Goal: Information Seeking & Learning: Learn about a topic

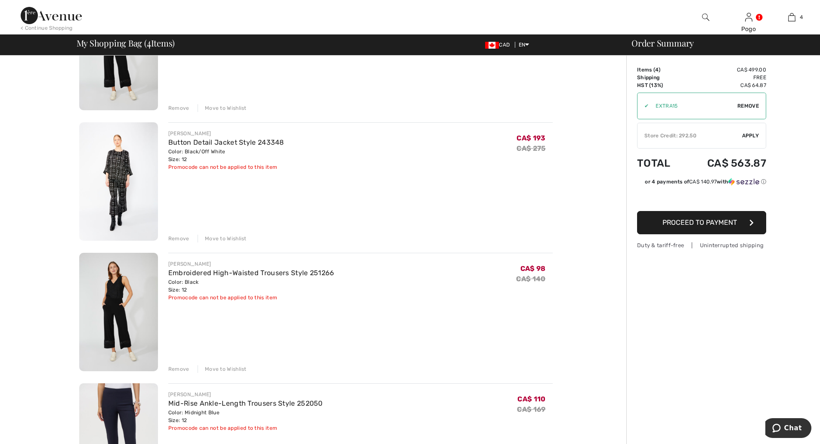
scroll to position [213, 0]
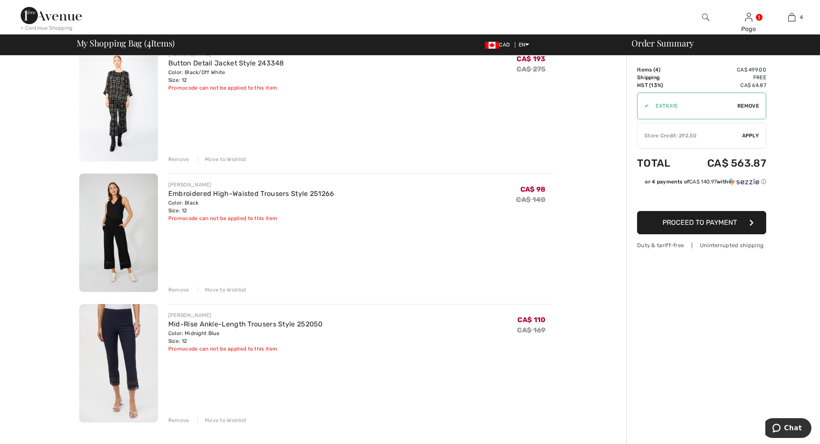
click at [179, 288] on div "Remove" at bounding box center [178, 290] width 21 height 8
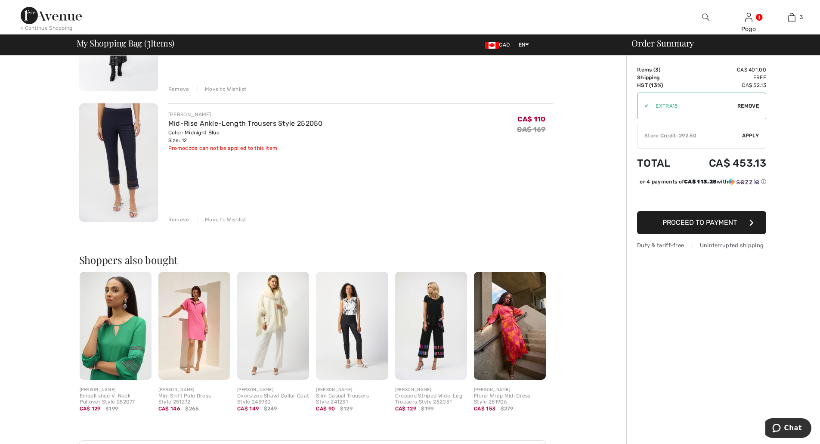
scroll to position [0, 0]
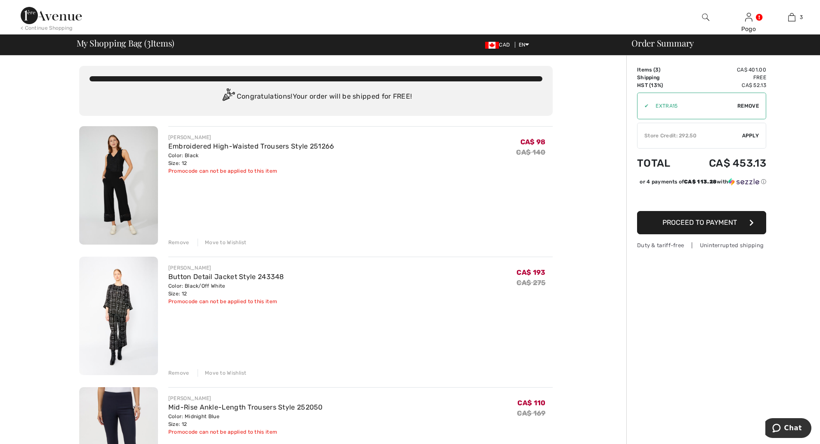
click at [47, 13] on img at bounding box center [51, 15] width 61 height 17
click at [47, 15] on img at bounding box center [51, 15] width 61 height 17
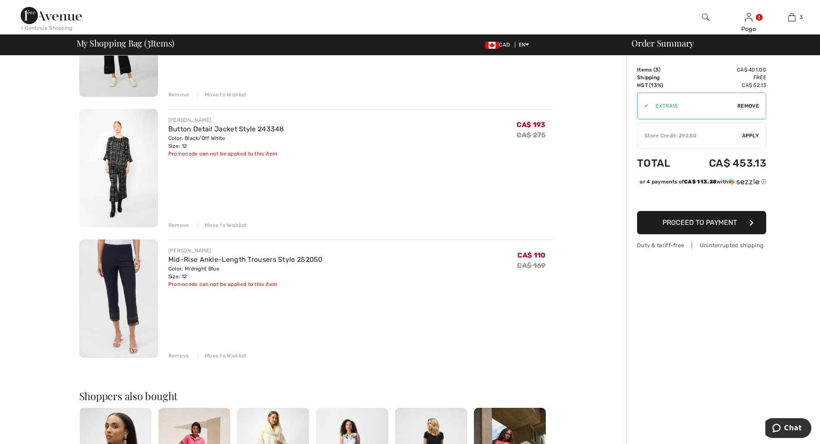
scroll to position [288, 0]
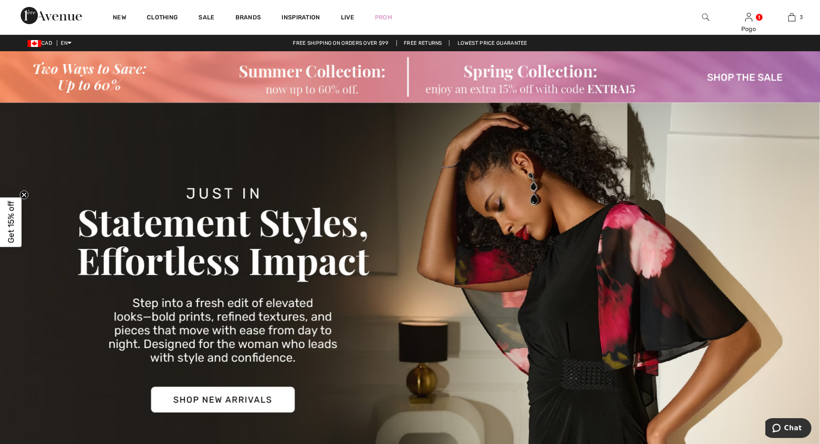
click at [229, 405] on img at bounding box center [410, 298] width 820 height 393
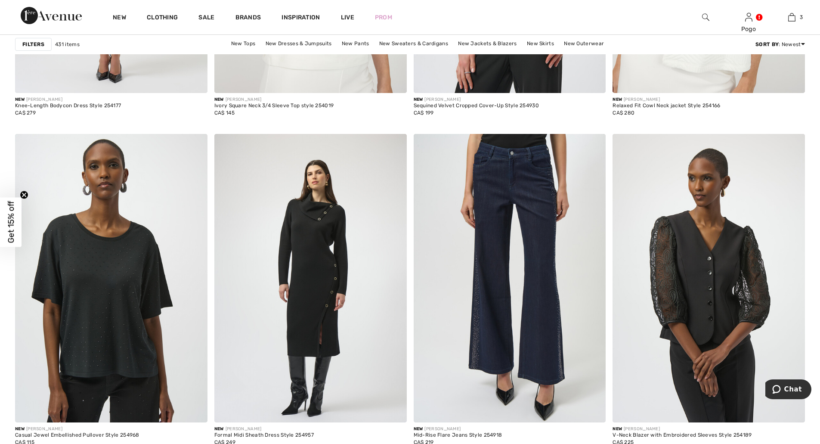
scroll to position [1855, 0]
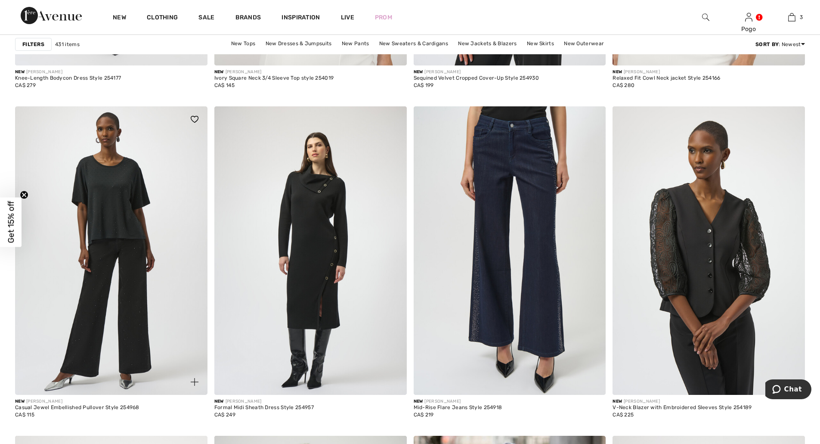
click at [108, 207] on img at bounding box center [111, 250] width 192 height 288
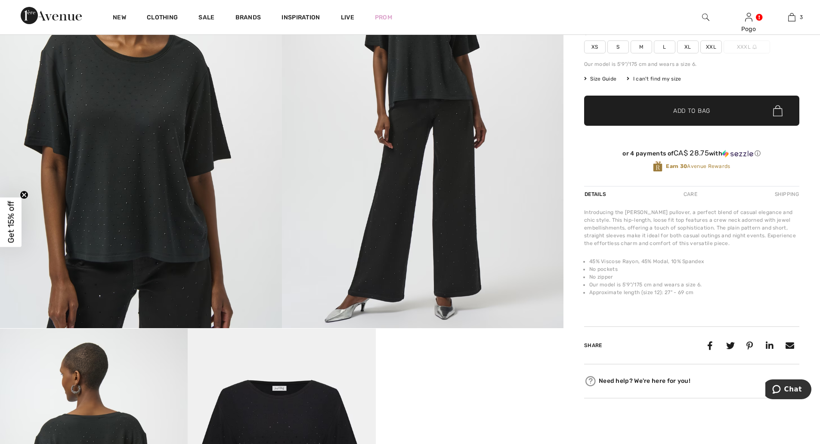
scroll to position [155, 0]
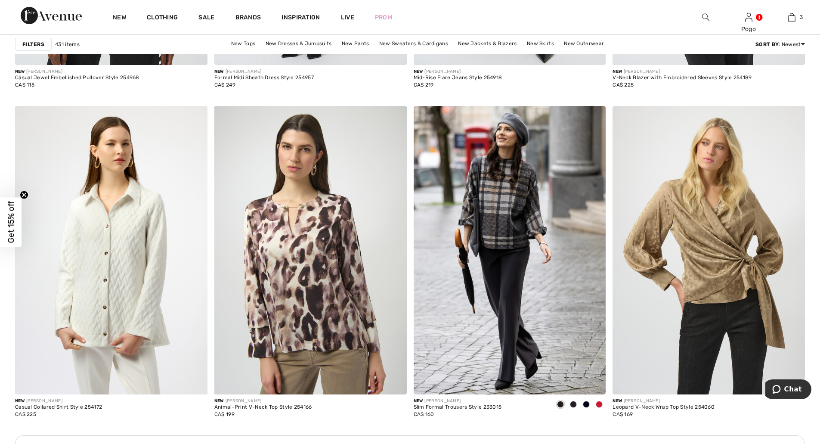
scroll to position [2173, 0]
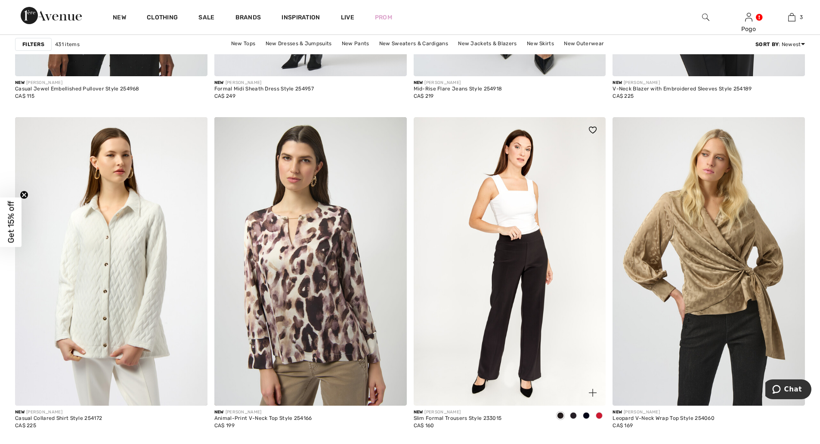
click at [504, 229] on img at bounding box center [510, 261] width 192 height 288
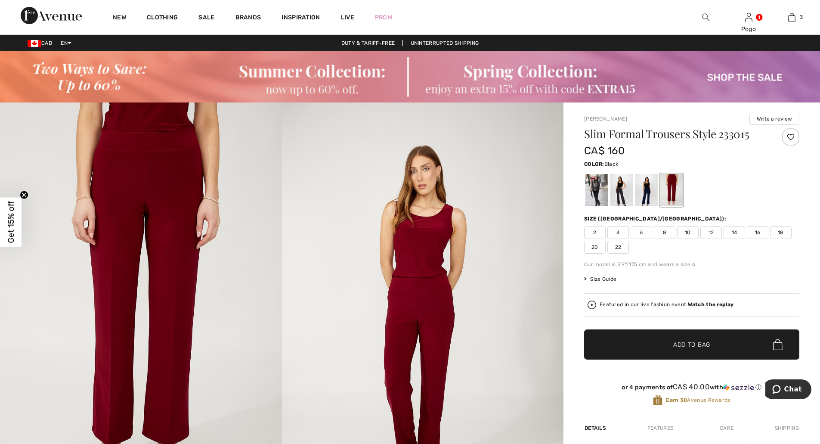
click at [591, 185] on div at bounding box center [596, 190] width 22 height 32
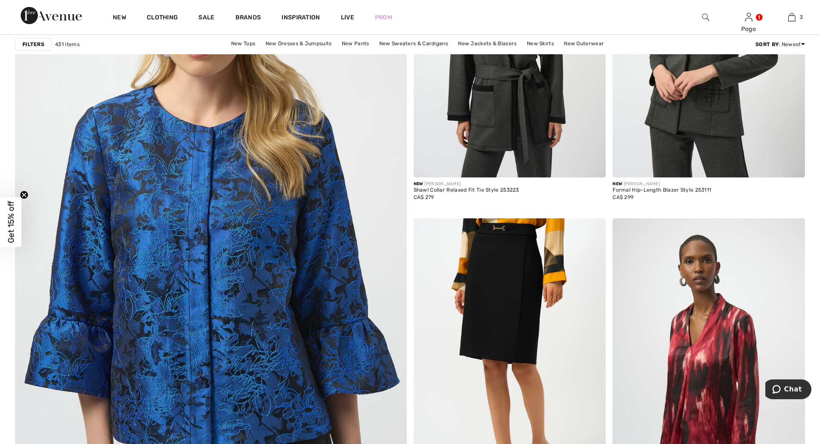
scroll to position [2816, 0]
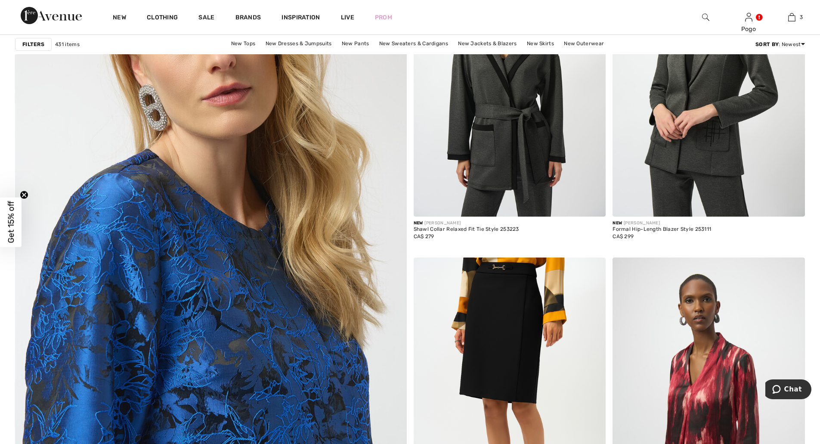
click at [254, 340] on img at bounding box center [211, 280] width 470 height 705
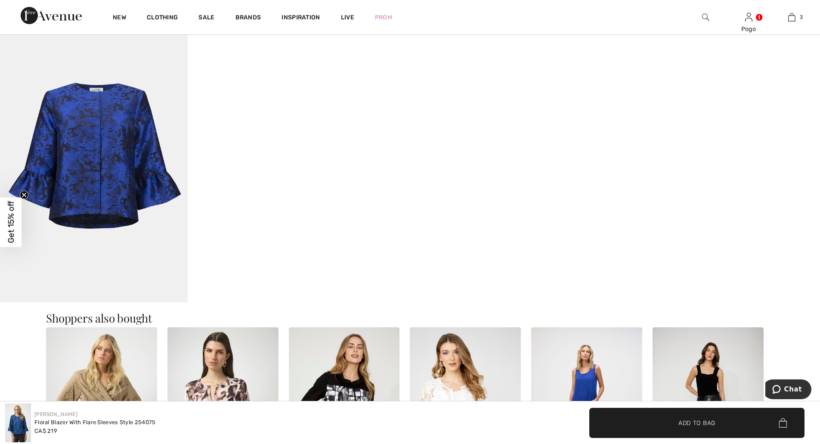
scroll to position [974, 0]
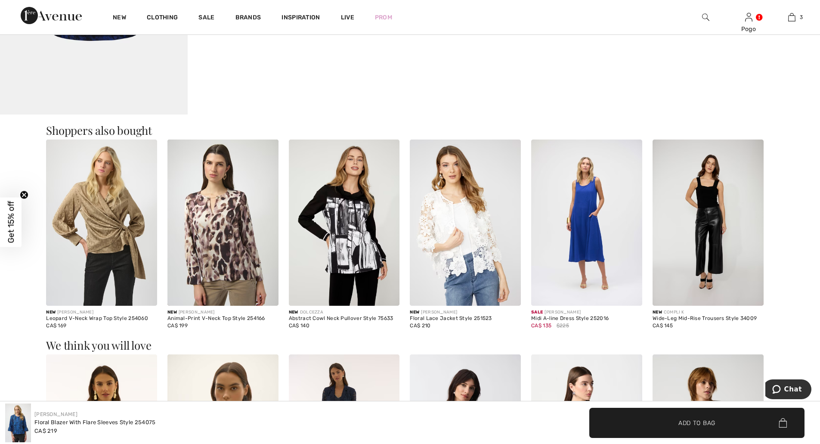
click at [351, 241] on img at bounding box center [344, 222] width 111 height 167
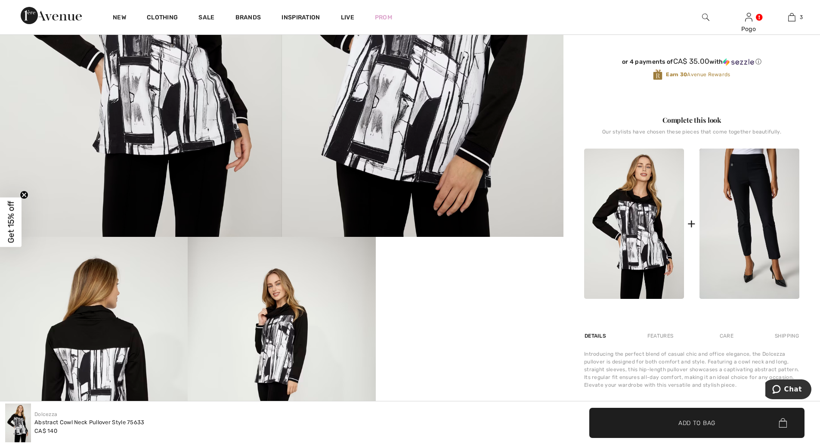
scroll to position [435, 0]
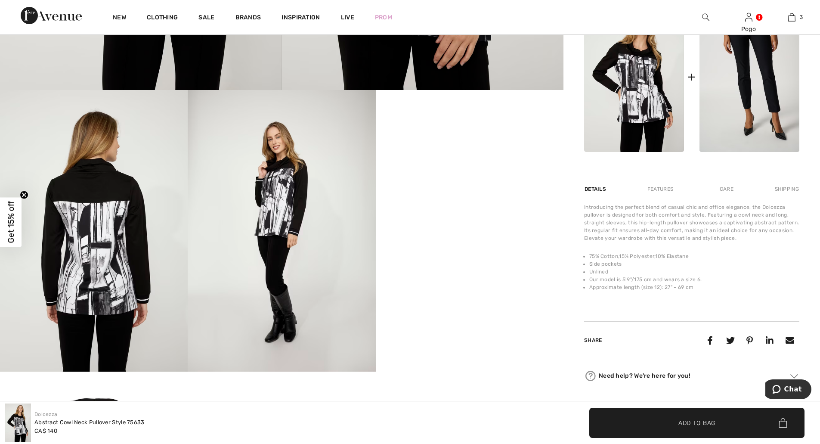
click at [725, 185] on div "Care" at bounding box center [726, 188] width 28 height 15
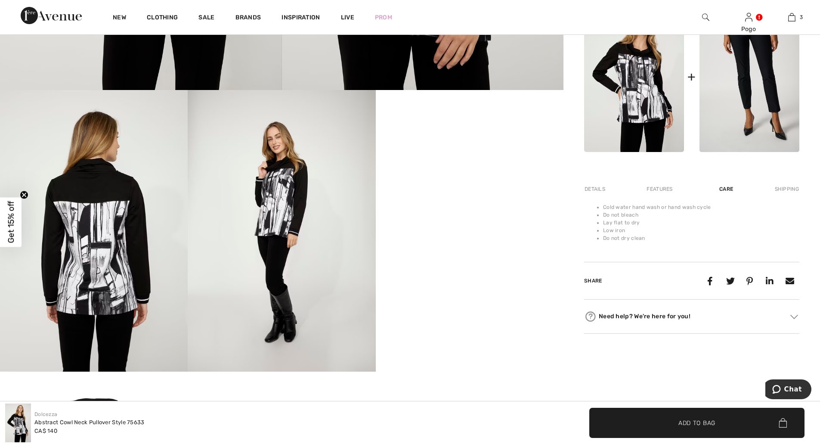
click at [593, 189] on div "Details" at bounding box center [595, 188] width 23 height 15
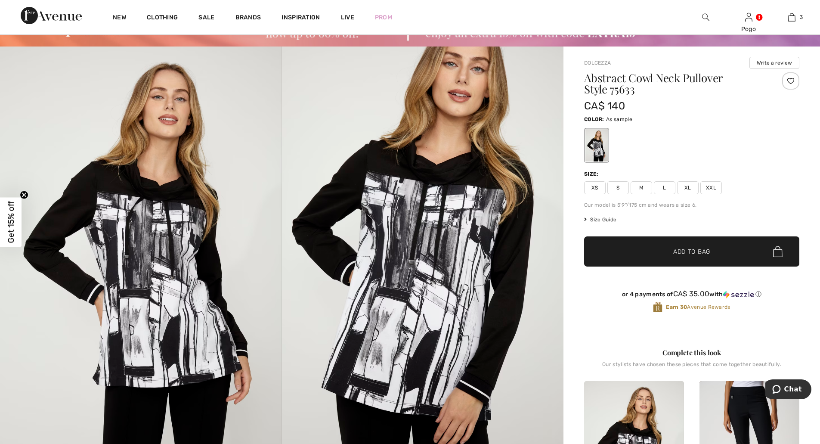
scroll to position [28, 0]
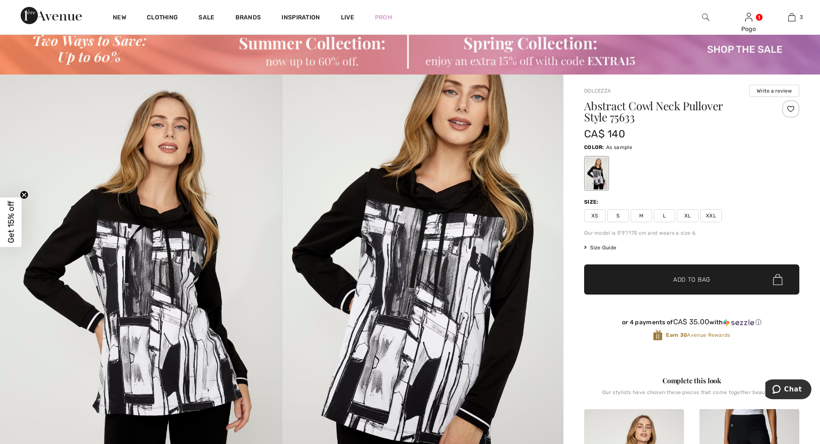
click at [792, 108] on div at bounding box center [790, 108] width 17 height 17
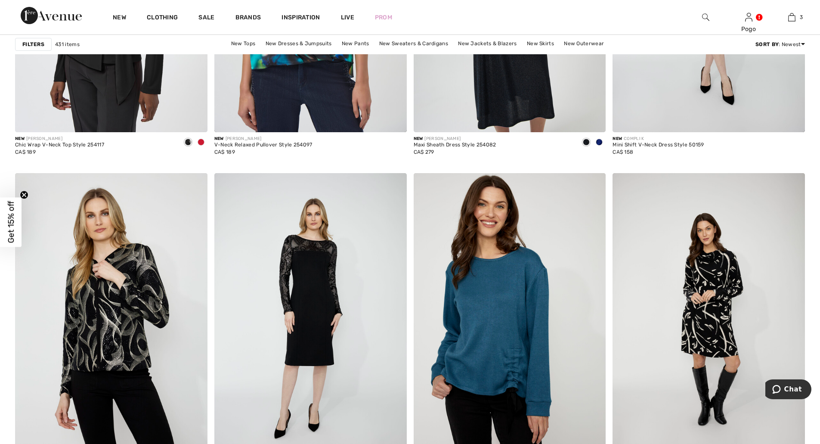
scroll to position [3626, 0]
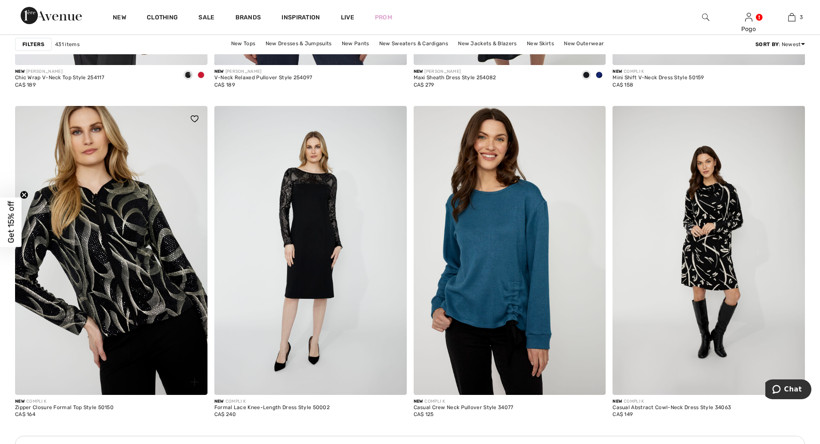
click at [138, 276] on img at bounding box center [111, 250] width 192 height 288
click at [106, 282] on img at bounding box center [111, 250] width 192 height 288
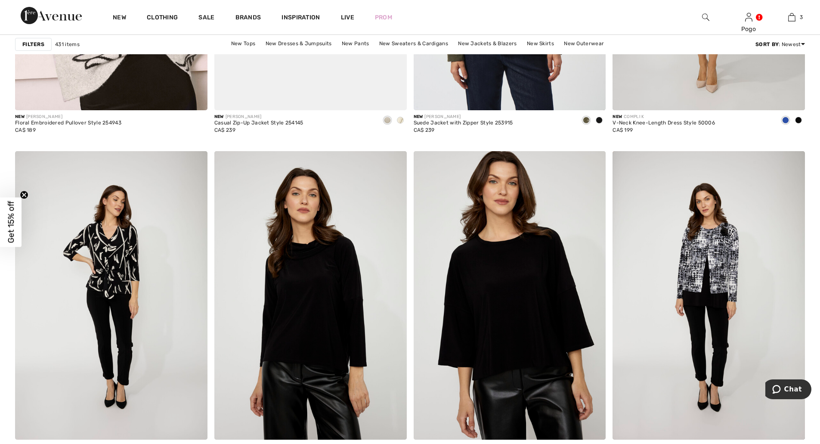
scroll to position [4743, 0]
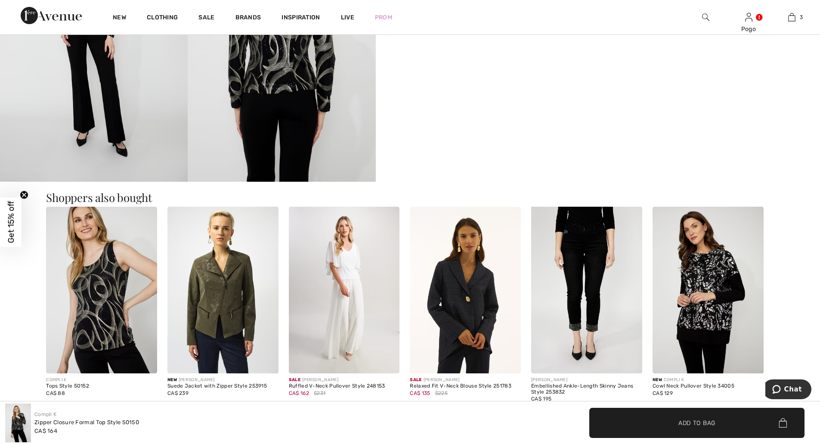
scroll to position [745, 0]
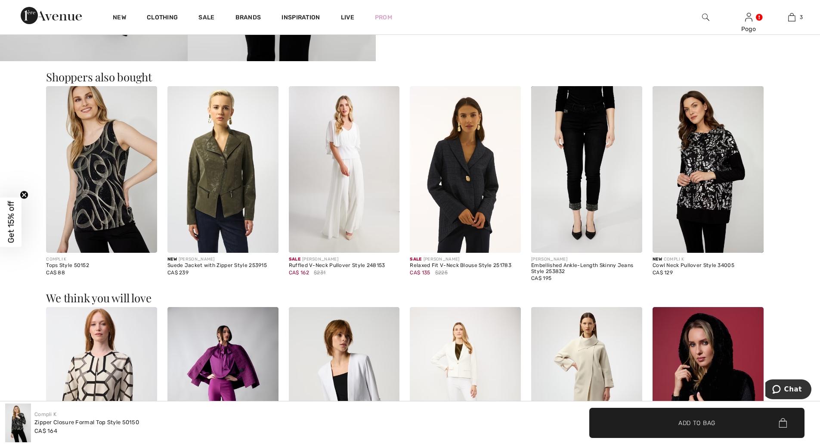
click at [700, 191] on img at bounding box center [708, 169] width 111 height 167
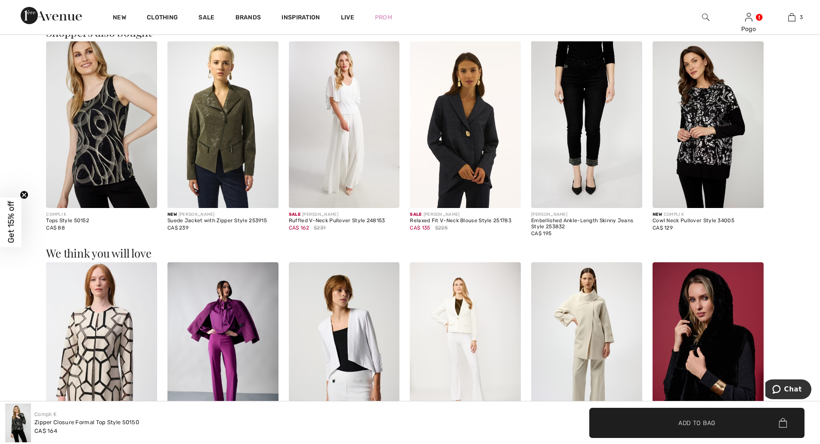
scroll to position [786, 0]
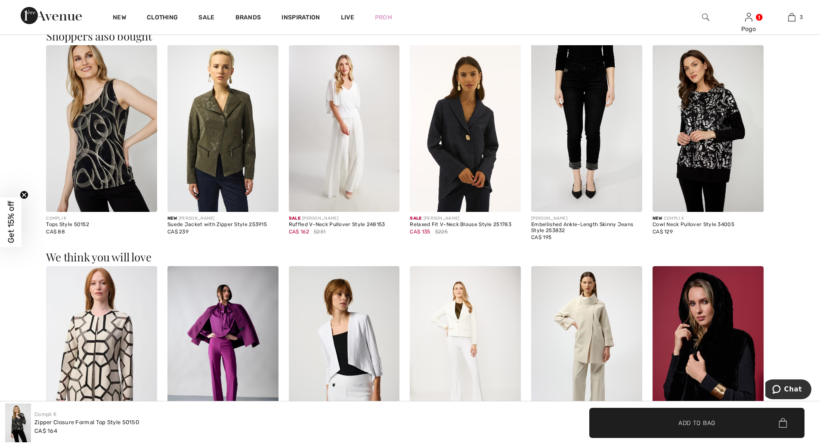
click at [713, 122] on img at bounding box center [708, 128] width 111 height 167
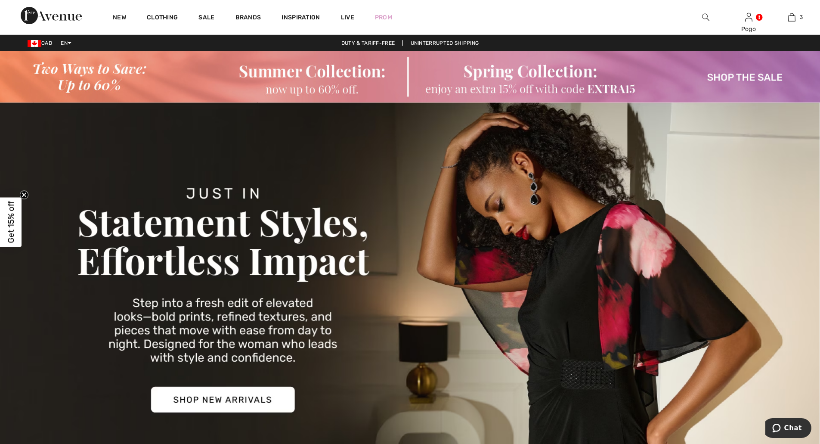
click at [216, 397] on img at bounding box center [410, 298] width 820 height 393
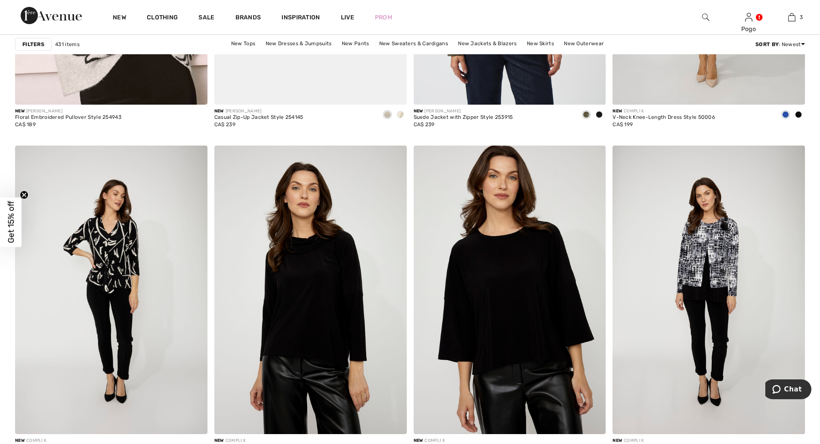
scroll to position [4760, 0]
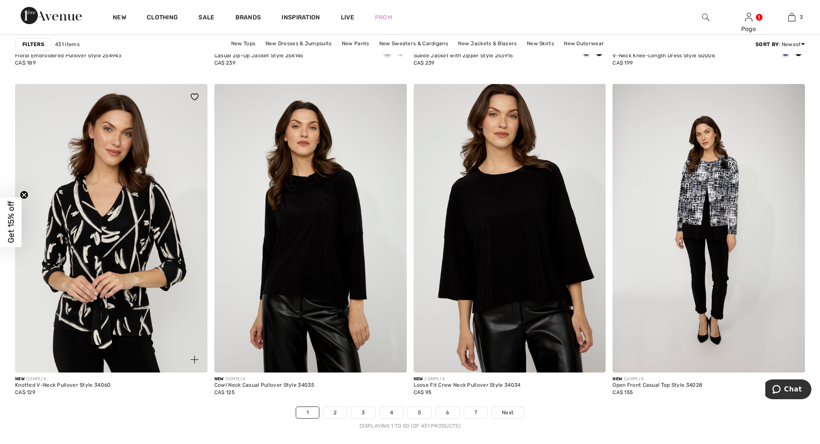
click at [137, 236] on img at bounding box center [111, 228] width 192 height 288
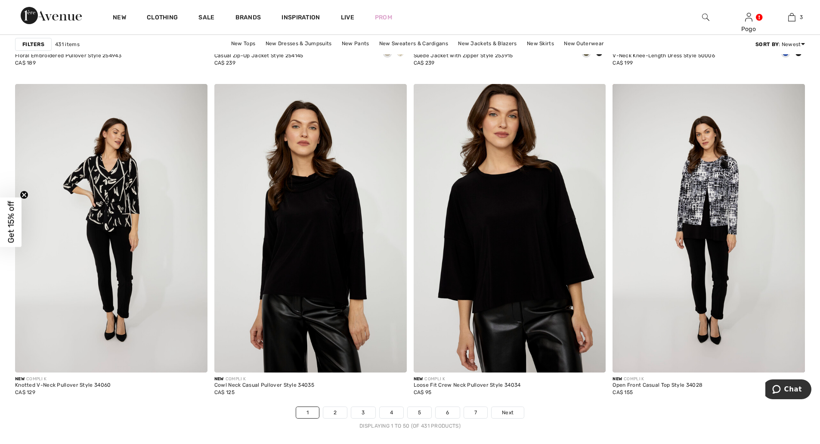
scroll to position [4850, 0]
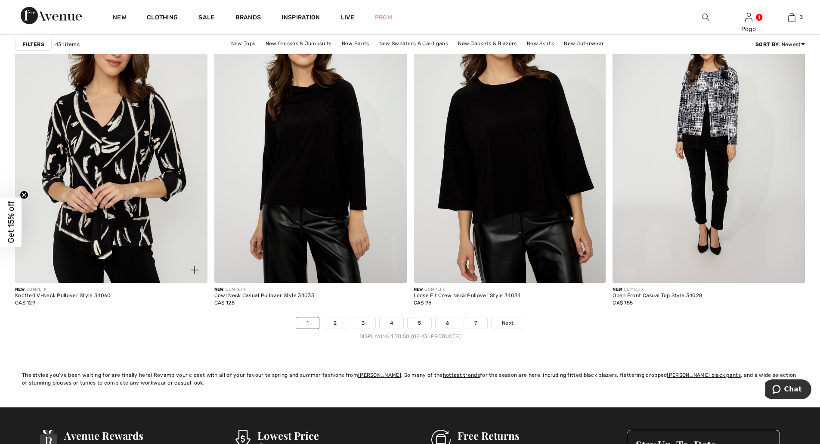
click at [120, 237] on img at bounding box center [111, 138] width 192 height 288
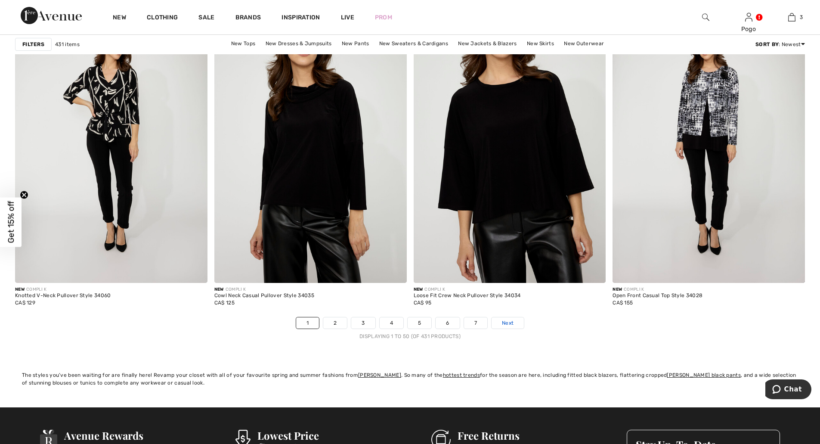
click at [505, 325] on span "Next" at bounding box center [508, 323] width 12 height 8
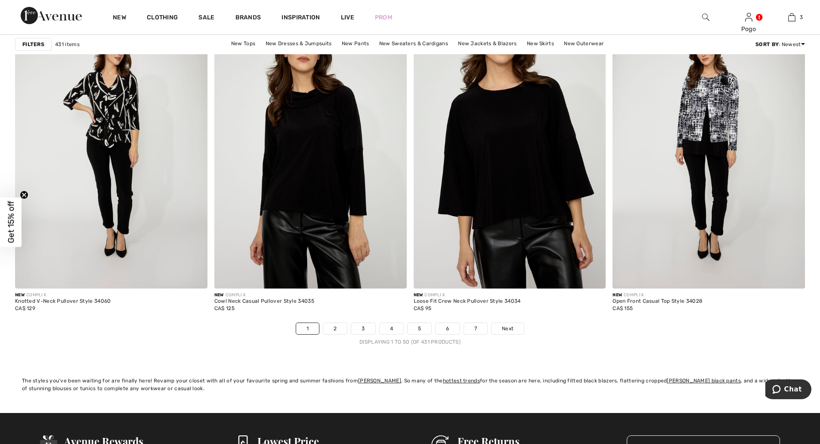
scroll to position [4827, 0]
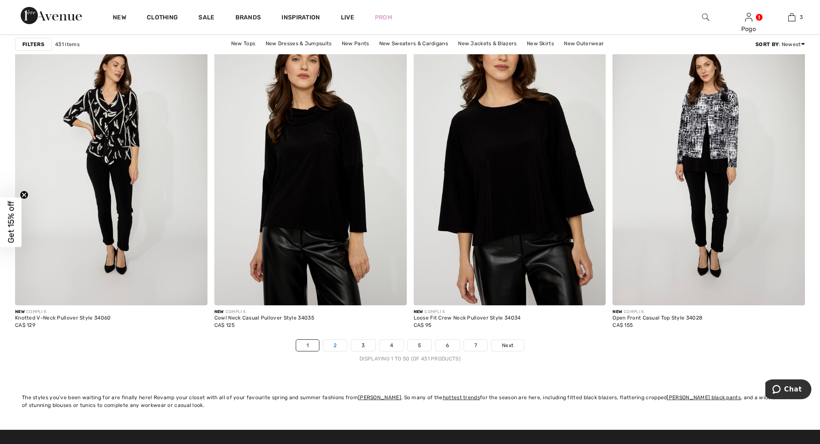
click at [335, 344] on link "2" at bounding box center [335, 345] width 24 height 11
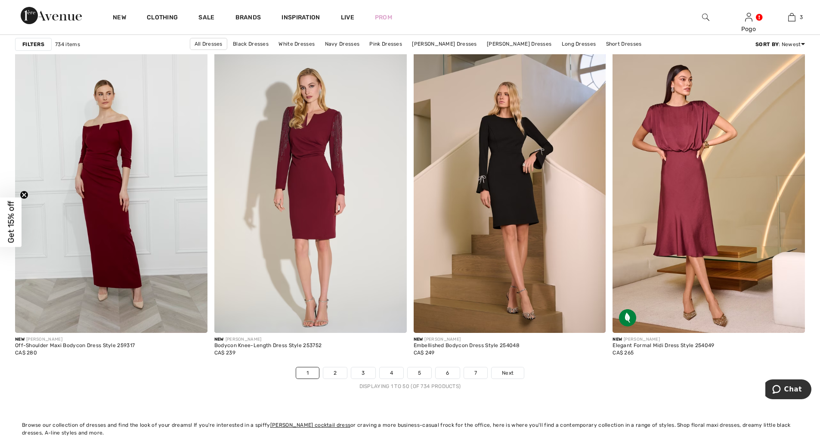
scroll to position [4793, 0]
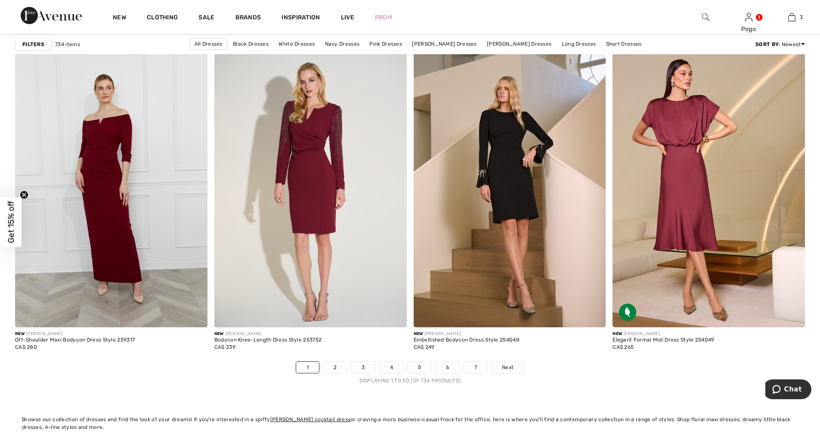
click at [41, 47] on strong "Filters" at bounding box center [33, 44] width 22 height 8
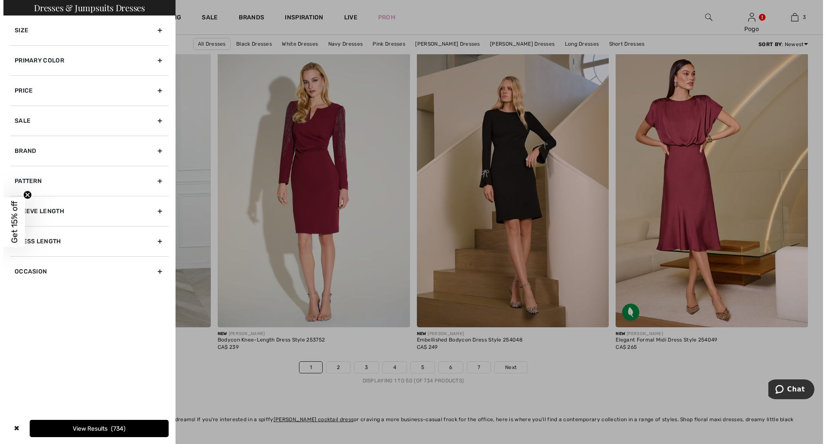
scroll to position [4828, 0]
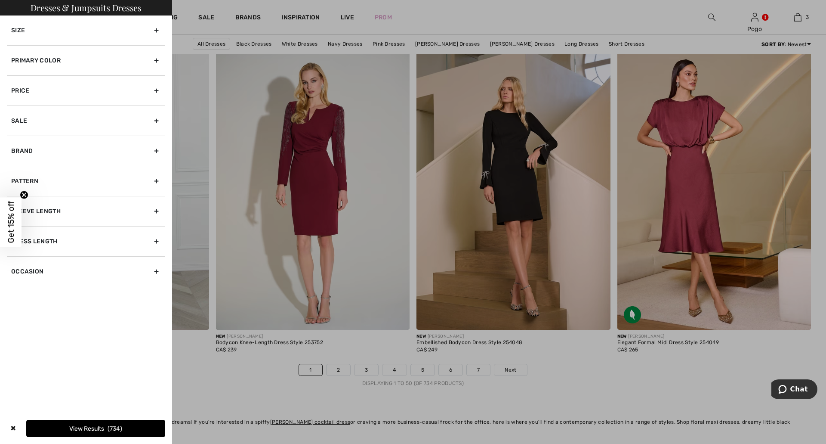
click at [41, 34] on div "Size" at bounding box center [86, 30] width 158 height 30
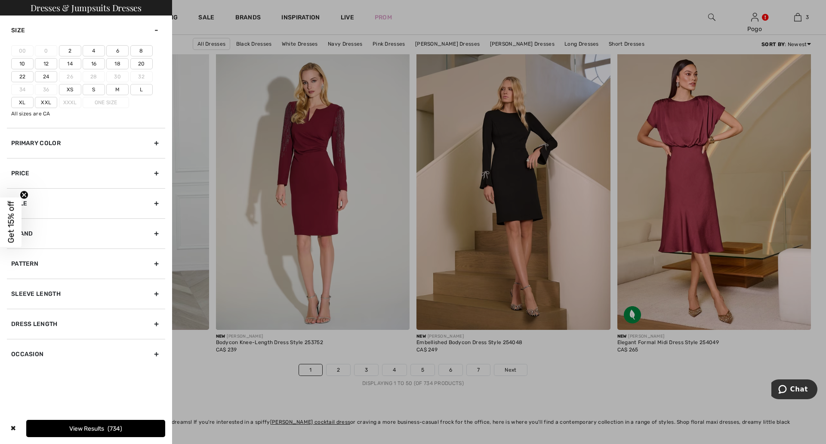
click at [45, 64] on label "12" at bounding box center [46, 63] width 22 height 11
click at [0, 0] on input"] "12" at bounding box center [0, 0] width 0 height 0
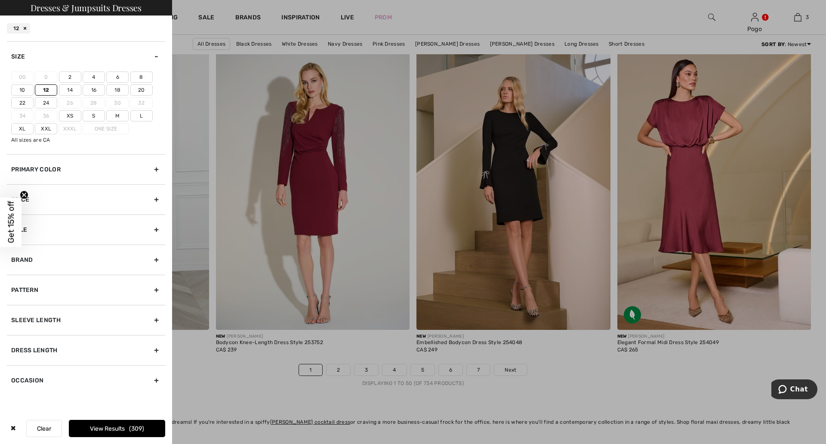
click at [187, 24] on div at bounding box center [413, 222] width 826 height 444
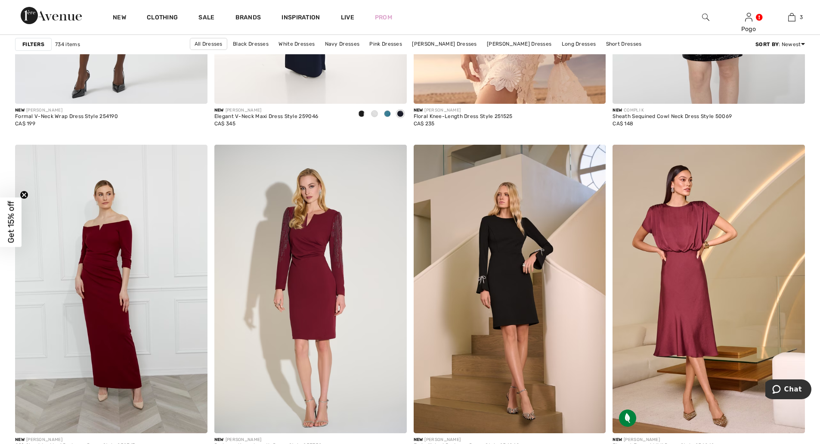
scroll to position [4994, 0]
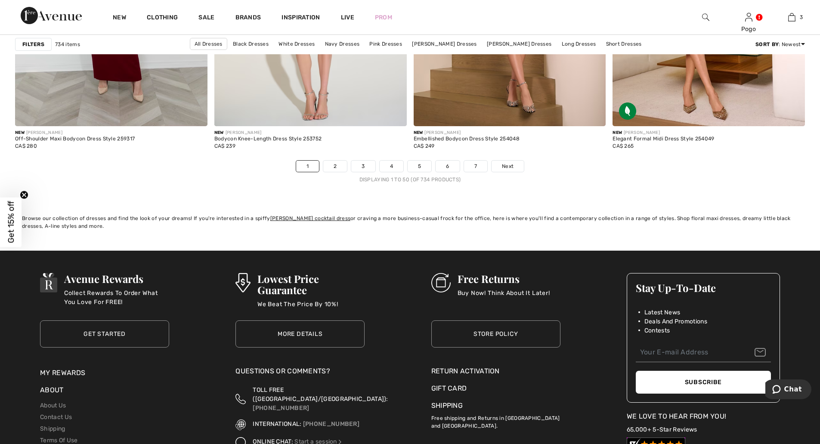
drag, startPoint x: 823, startPoint y: 386, endPoint x: 25, endPoint y: 14, distance: 881.0
click at [337, 165] on link "2" at bounding box center [335, 166] width 24 height 11
